Goal: Complete application form

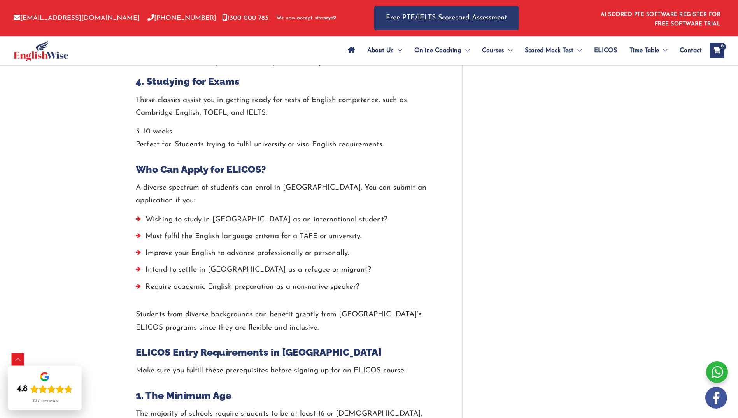
scroll to position [921, 0]
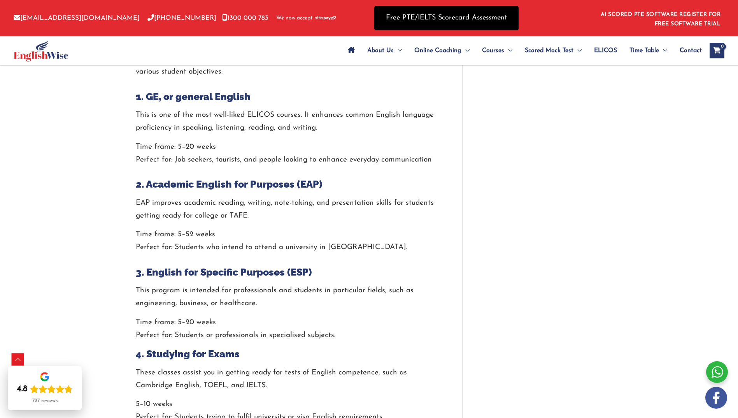
click at [456, 21] on link "Free PTE/IELTS Scorecard Assessment" at bounding box center [446, 18] width 144 height 24
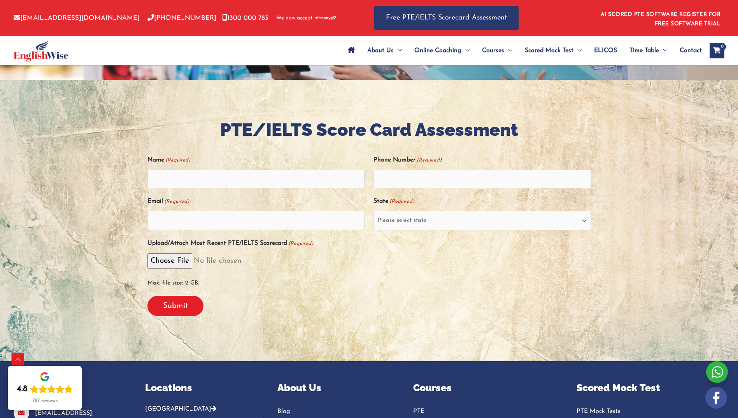
scroll to position [156, 0]
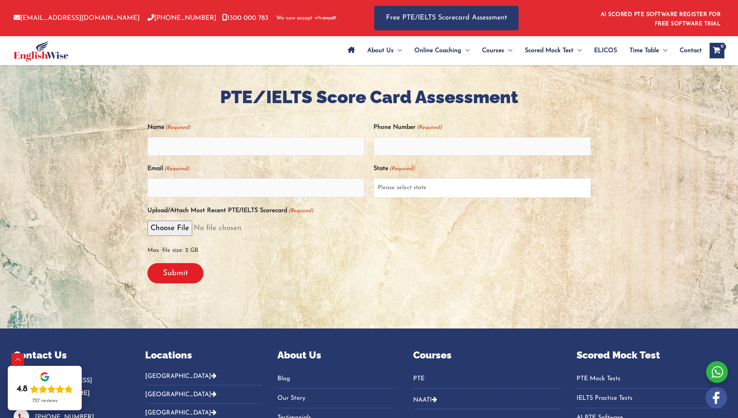
click at [428, 192] on select "Please select state New South Wales (NSW) Victoria (VIC) Queensland (QLD) South…" at bounding box center [481, 187] width 217 height 19
select select "Victoria (VIC)"
click at [373, 178] on select "Please select state New South Wales (NSW) Victoria (VIC) Queensland (QLD) South…" at bounding box center [481, 187] width 217 height 19
click at [226, 149] on input "Name (Required)" at bounding box center [255, 146] width 217 height 19
click at [101, 175] on div at bounding box center [369, 187] width 738 height 281
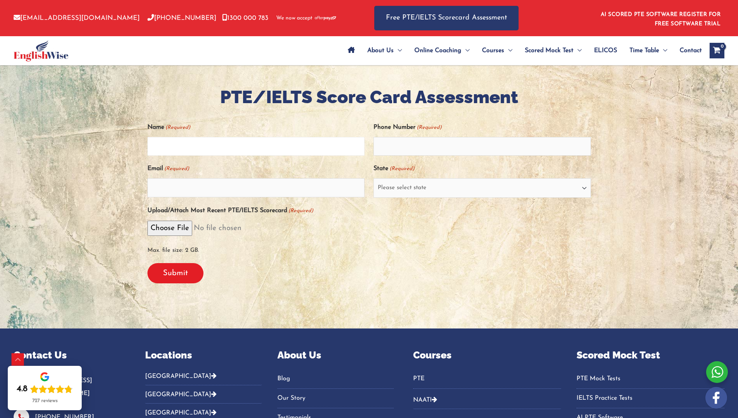
click at [204, 149] on input "Name (Required)" at bounding box center [255, 146] width 217 height 19
type input "Jagdeep Singh"
click at [406, 255] on span "Max. file size: 2 GB." at bounding box center [368, 248] width 443 height 18
click at [411, 139] on input "Phone Number (Required)" at bounding box center [481, 146] width 217 height 19
type input "0469139298"
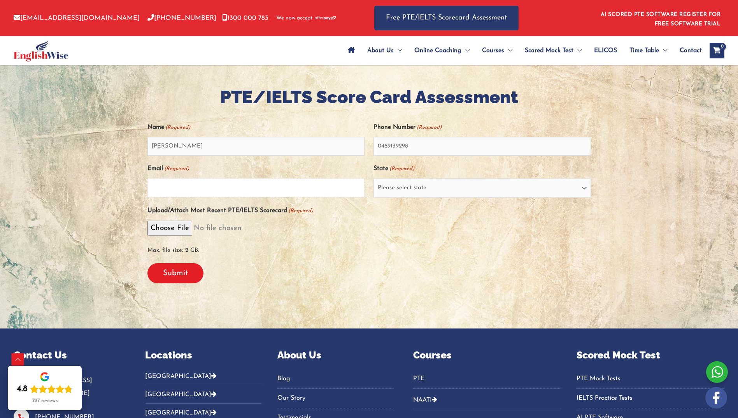
click at [243, 194] on input "Email (Required)" at bounding box center [255, 187] width 217 height 19
type input "amanbainz@yahoo.com"
click at [379, 217] on div "Upload/Attach Most Recent PTE/IELTS Scorecard (Required) Max. file size: 2 GB." at bounding box center [368, 230] width 443 height 53
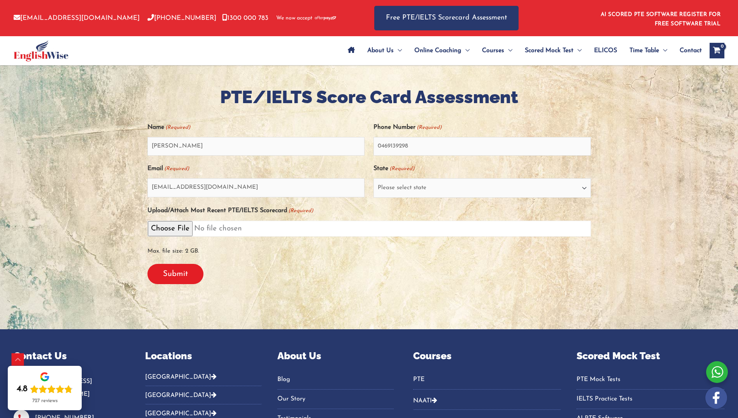
click at [166, 225] on input "Upload/Attach Most Recent PTE/IELTS Scorecard (Required)" at bounding box center [368, 228] width 443 height 16
type input "C:\fakepath\WhatsApp Image 2025-10-12 at 9.15.24 AM.jpeg"
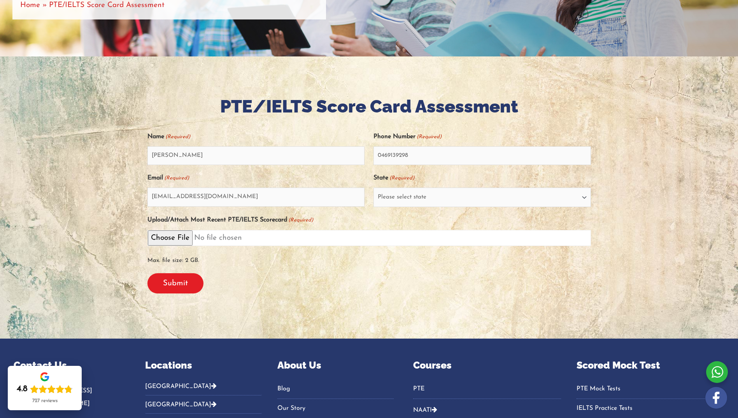
scroll to position [194, 0]
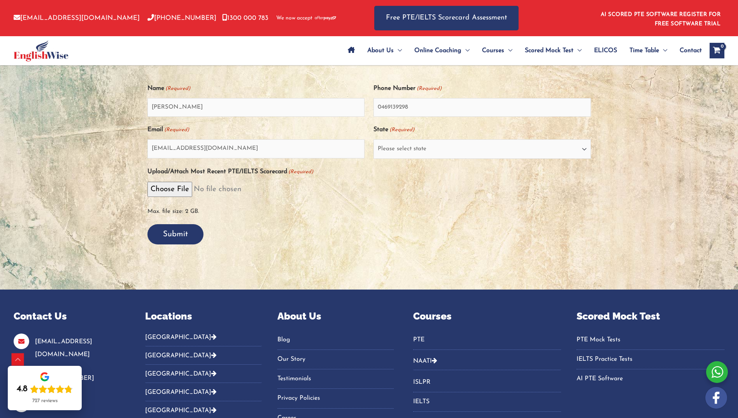
click at [178, 235] on input "Submit" at bounding box center [175, 234] width 56 height 20
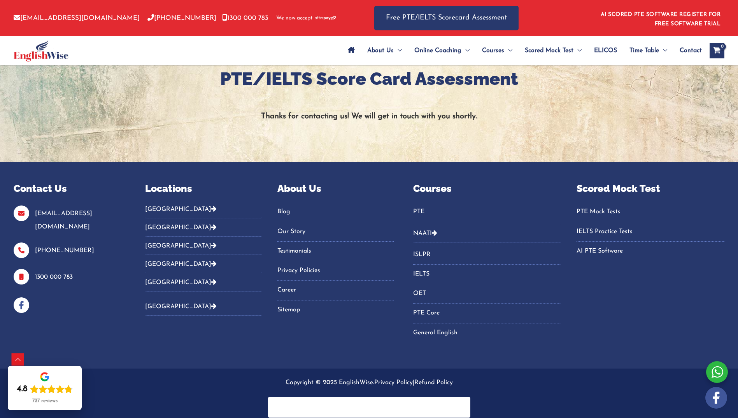
scroll to position [0, 0]
